Goal: Task Accomplishment & Management: Use online tool/utility

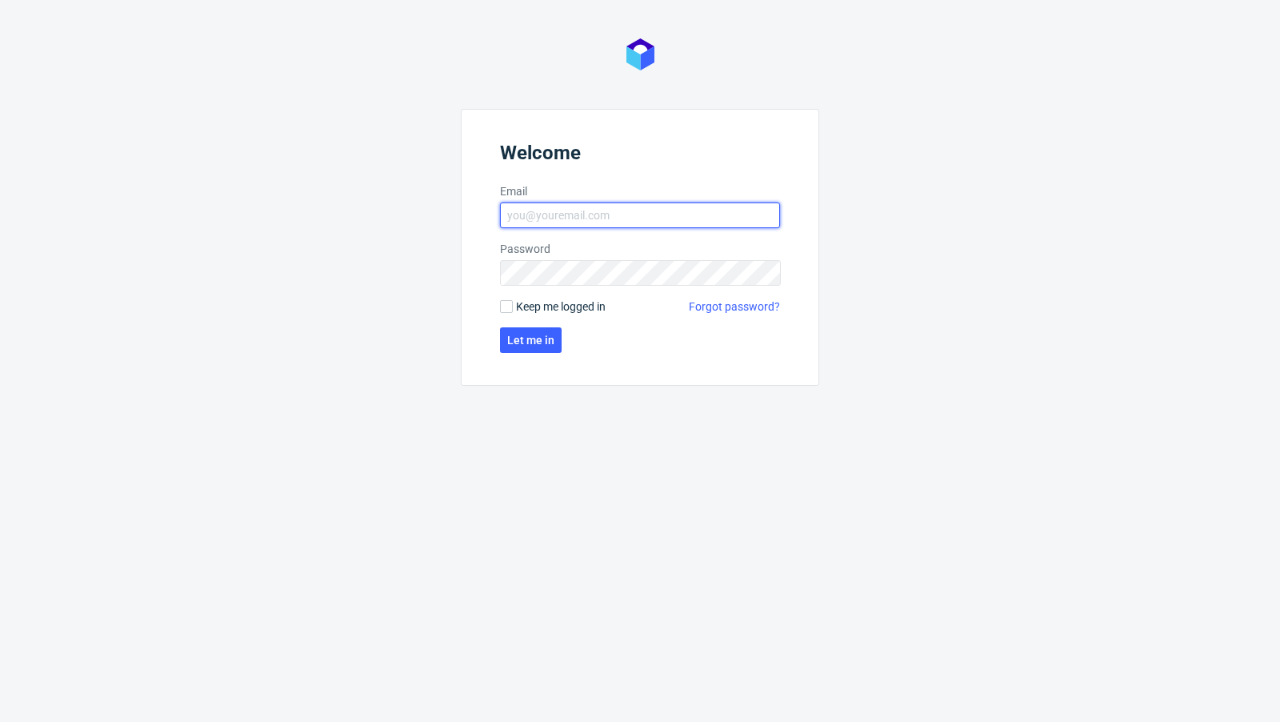
click at [559, 217] on input "Email" at bounding box center [640, 215] width 280 height 26
type input "[EMAIL_ADDRESS][PERSON_NAME][DOMAIN_NAME]"
click at [530, 341] on span "Let me in" at bounding box center [530, 339] width 47 height 11
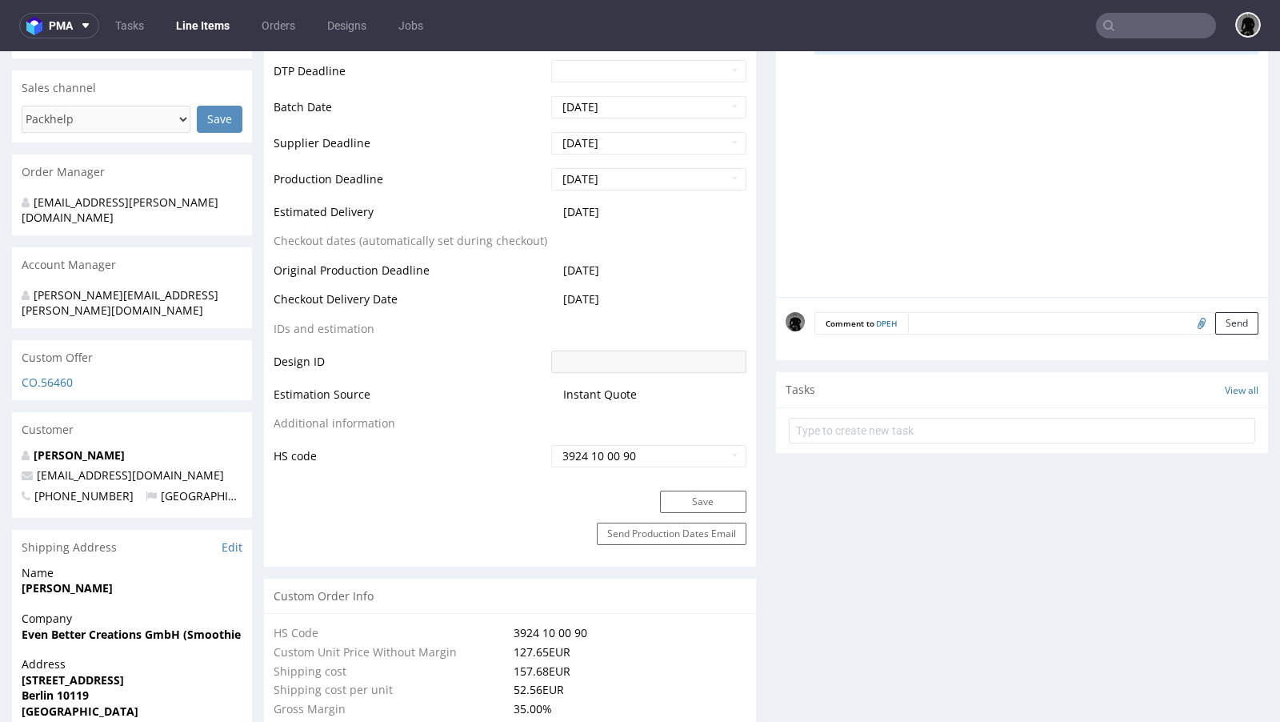
scroll to position [658, 0]
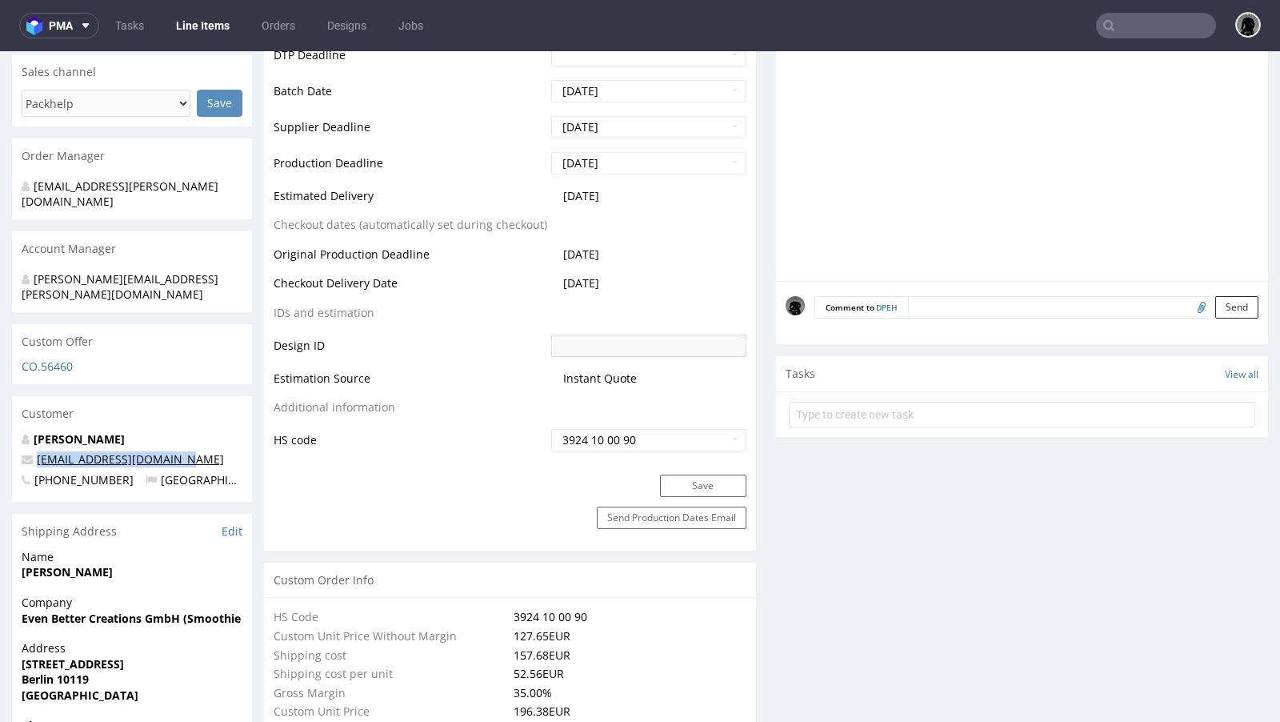
drag, startPoint x: 177, startPoint y: 426, endPoint x: 38, endPoint y: 428, distance: 138.4
click at [38, 451] on p "[EMAIL_ADDRESS][DOMAIN_NAME]" at bounding box center [132, 459] width 221 height 16
copy link "[EMAIL_ADDRESS][DOMAIN_NAME]"
click at [1139, 31] on input "text" at bounding box center [1156, 26] width 120 height 26
paste input "[EMAIL_ADDRESS][DOMAIN_NAME]"
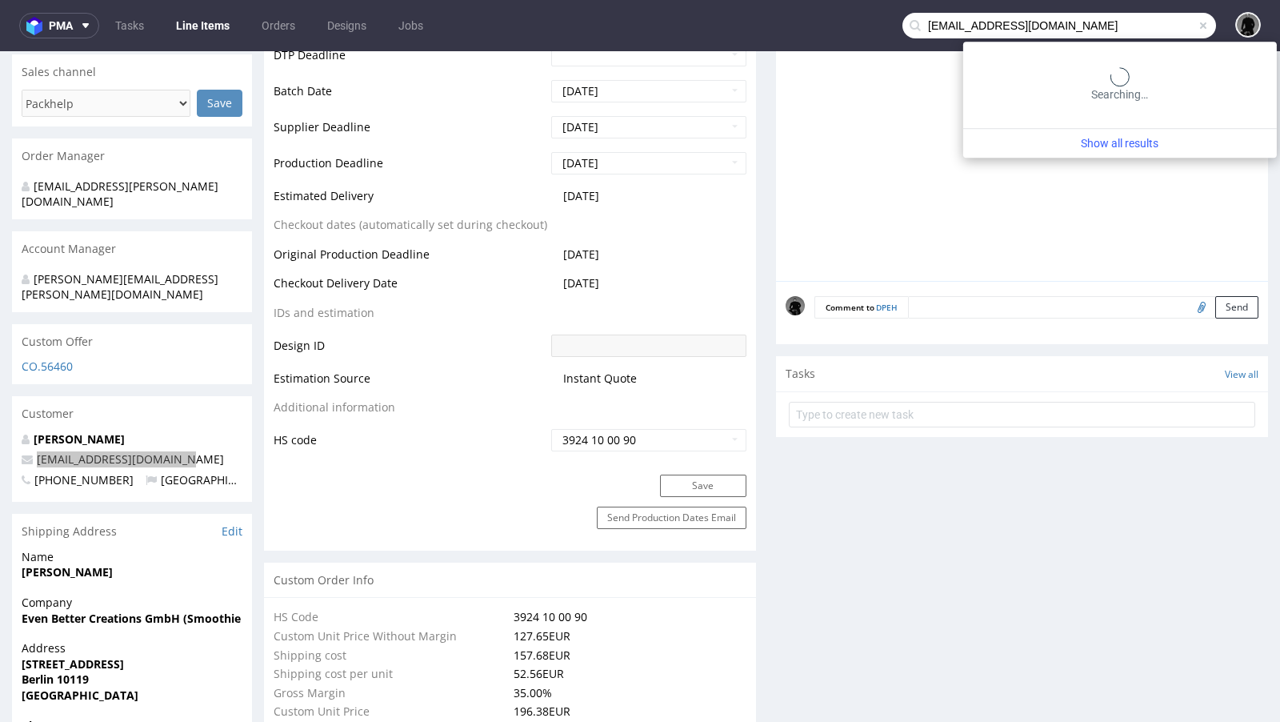
type input "[EMAIL_ADDRESS][DOMAIN_NAME]"
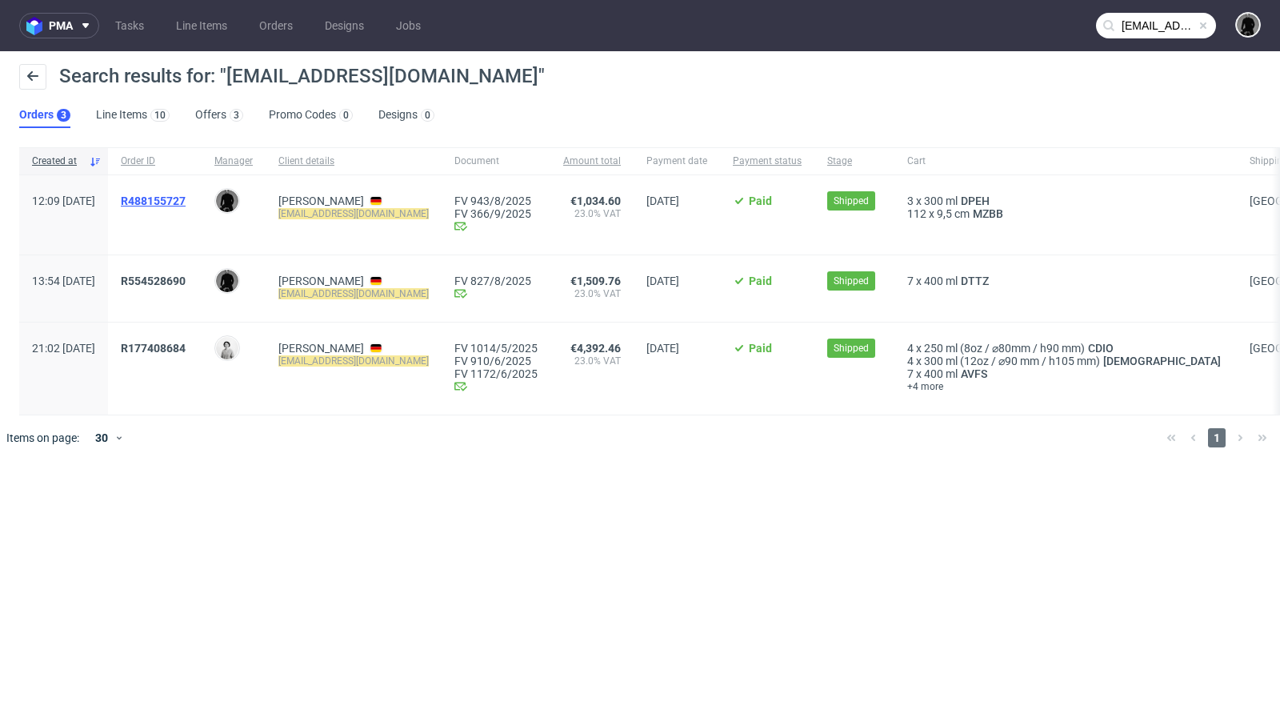
click at [186, 194] on span "R488155727" at bounding box center [153, 200] width 65 height 13
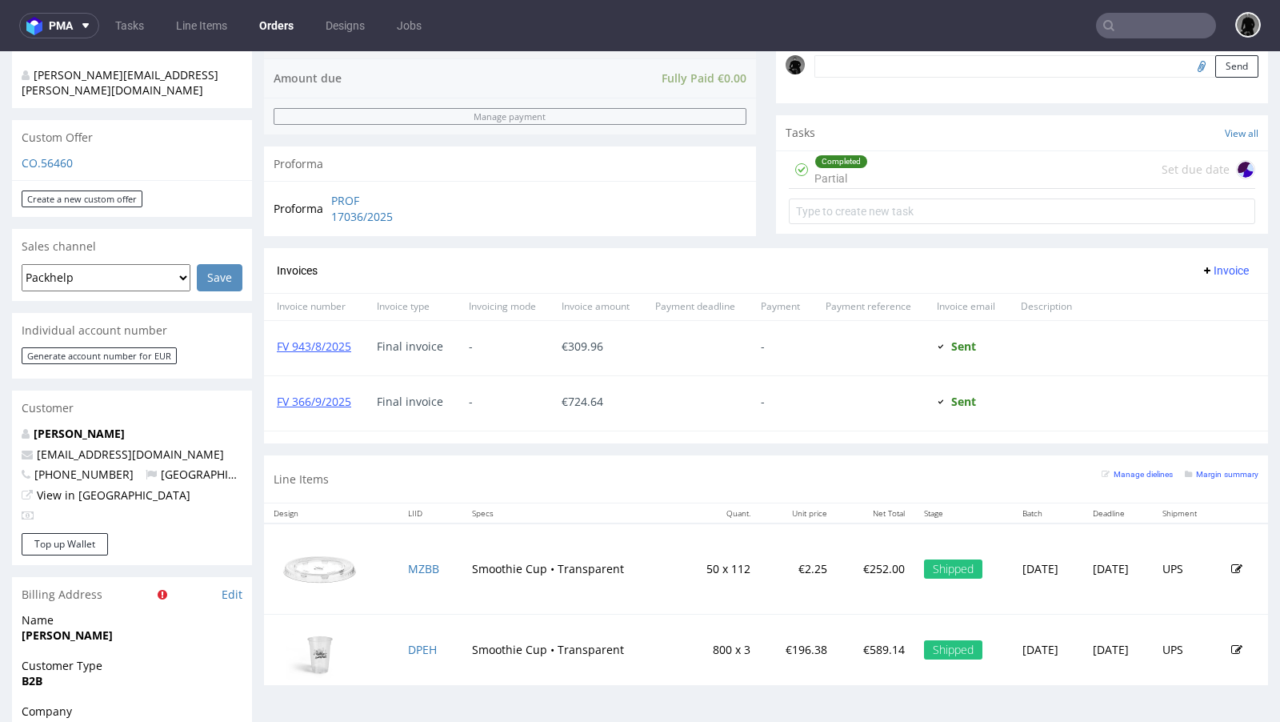
scroll to position [547, 0]
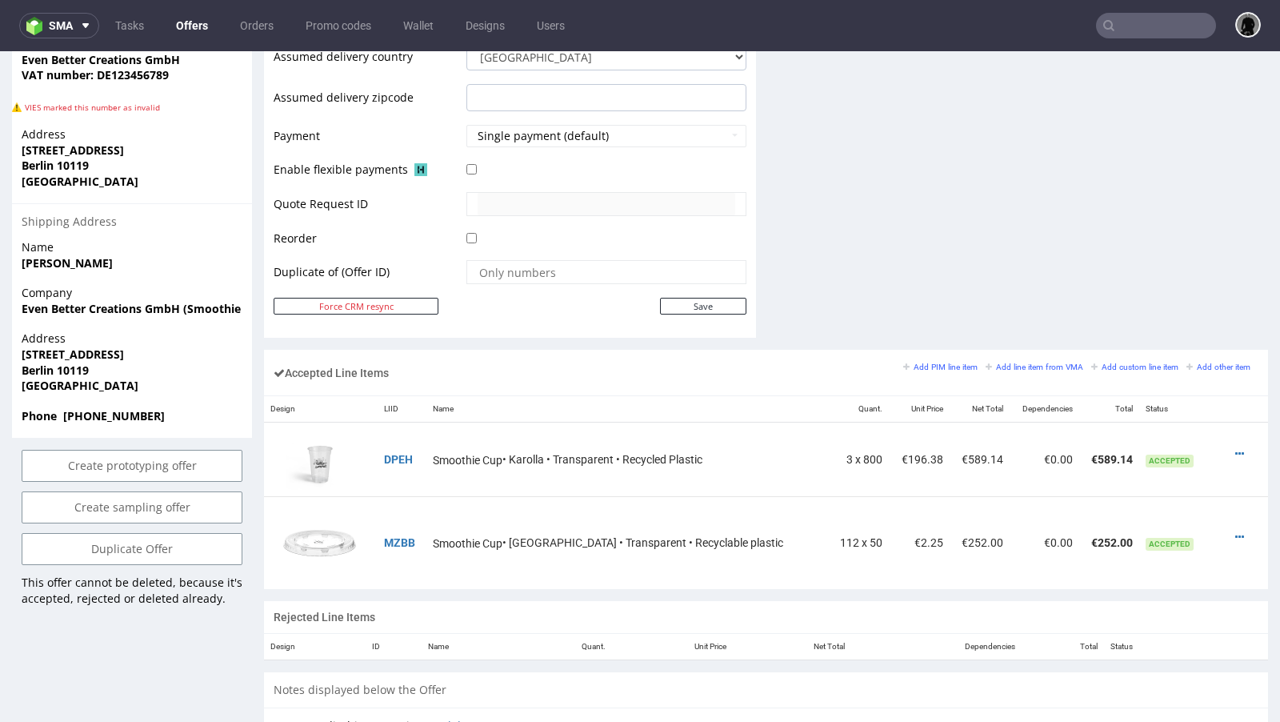
scroll to position [707, 0]
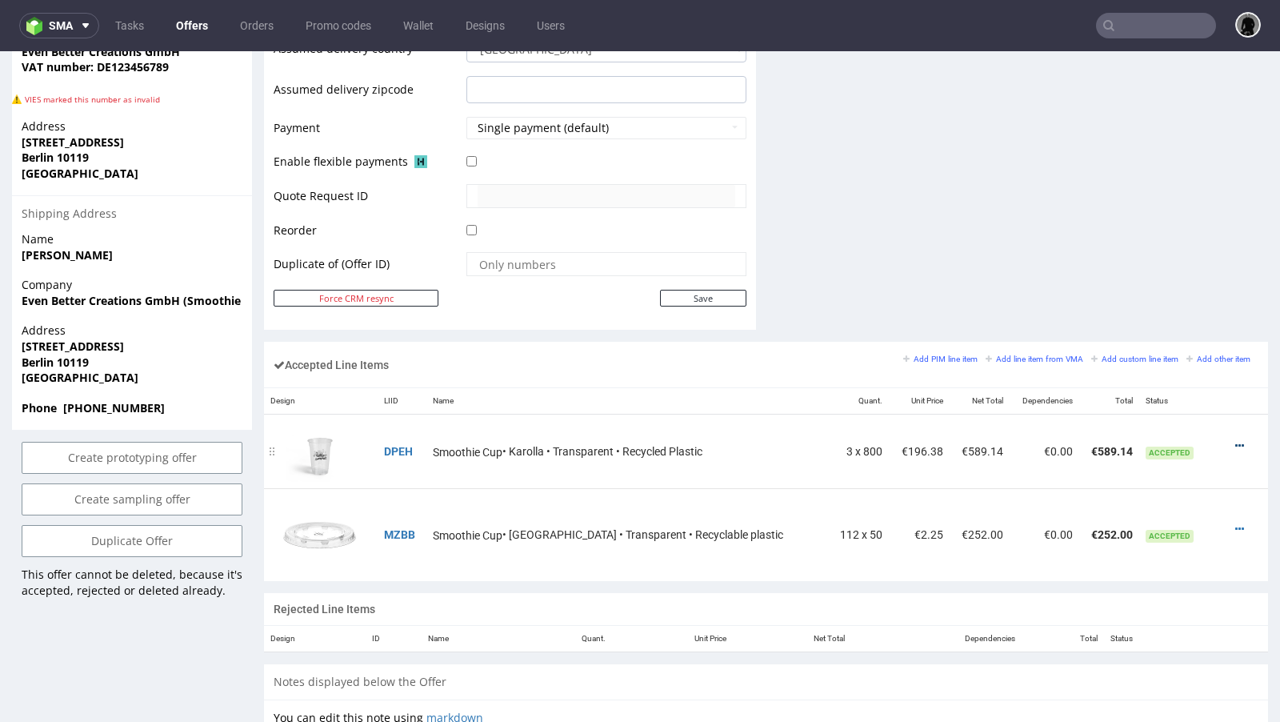
click at [1235, 440] on icon at bounding box center [1239, 445] width 9 height 11
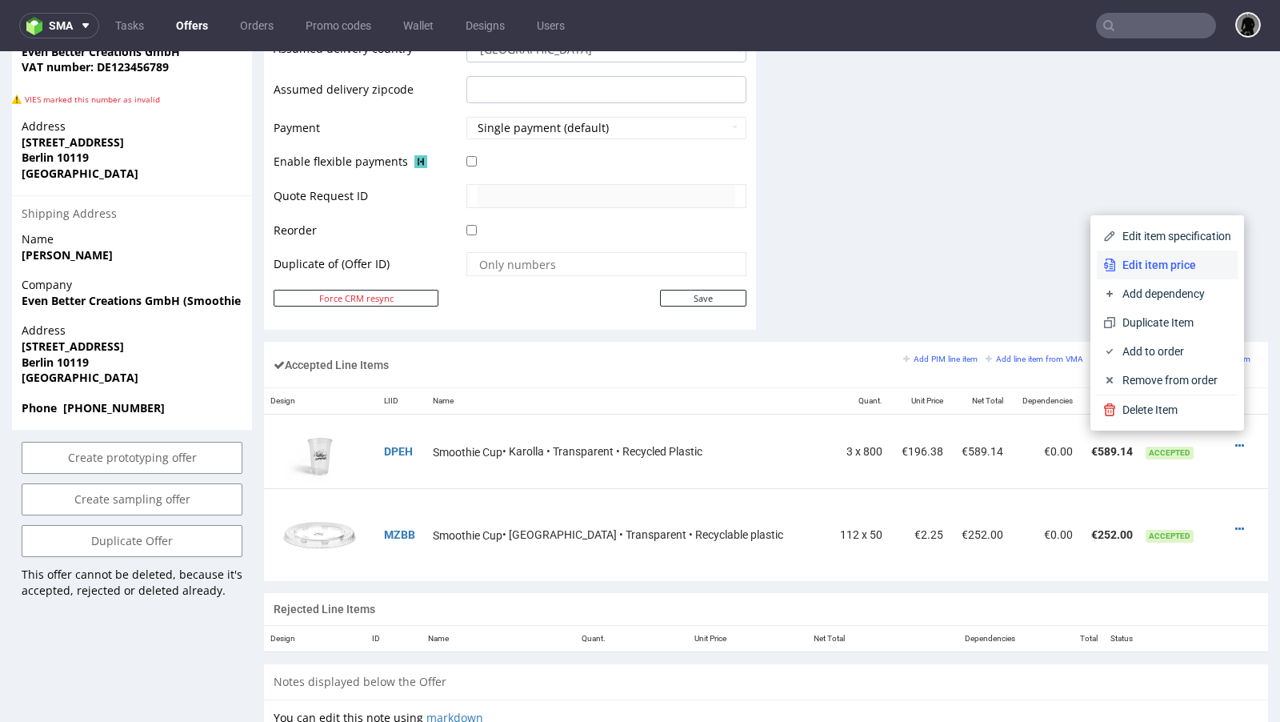
click at [1155, 266] on span "Edit item price" at bounding box center [1173, 265] width 115 height 16
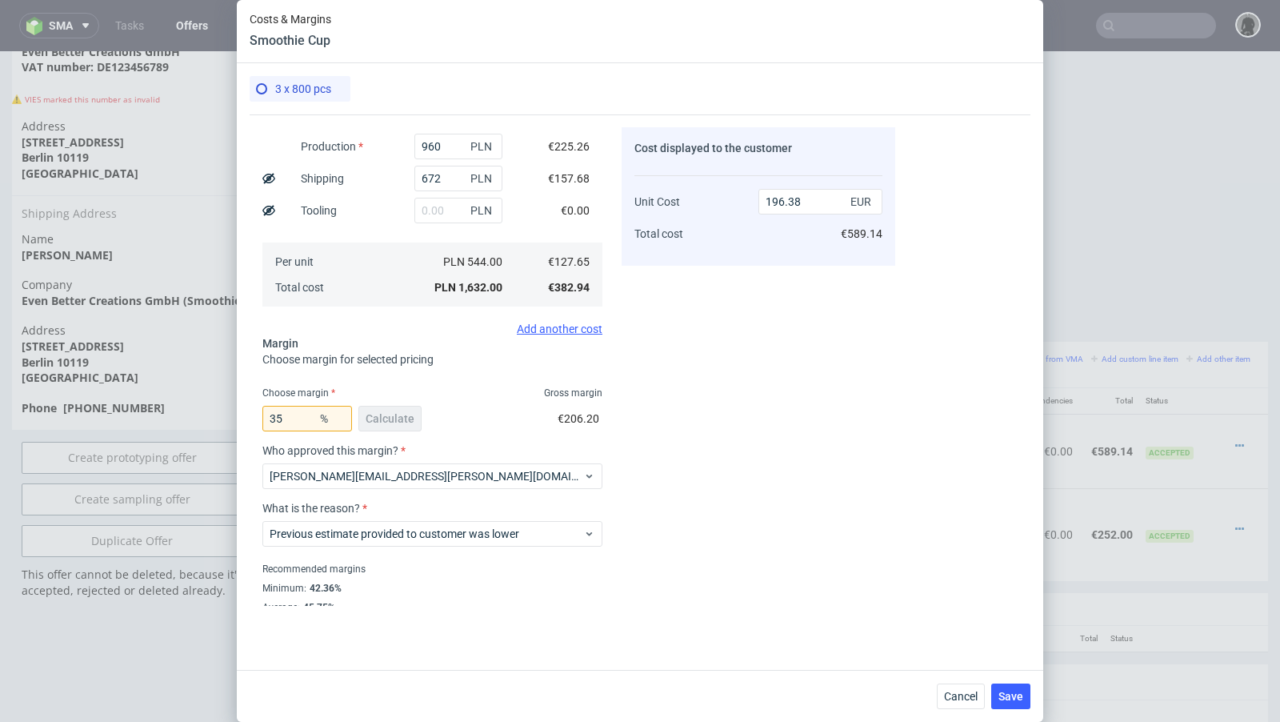
scroll to position [221, 0]
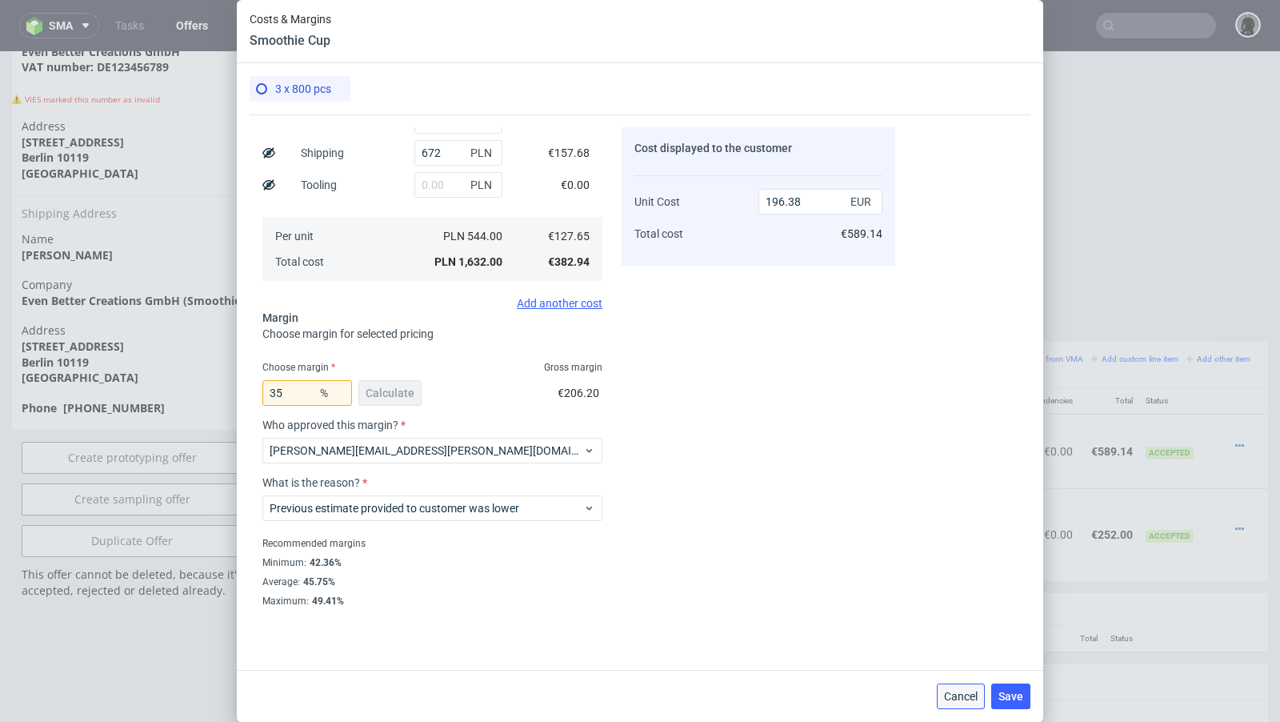
click at [946, 693] on span "Cancel" at bounding box center [961, 696] width 34 height 11
